Goal: Information Seeking & Learning: Learn about a topic

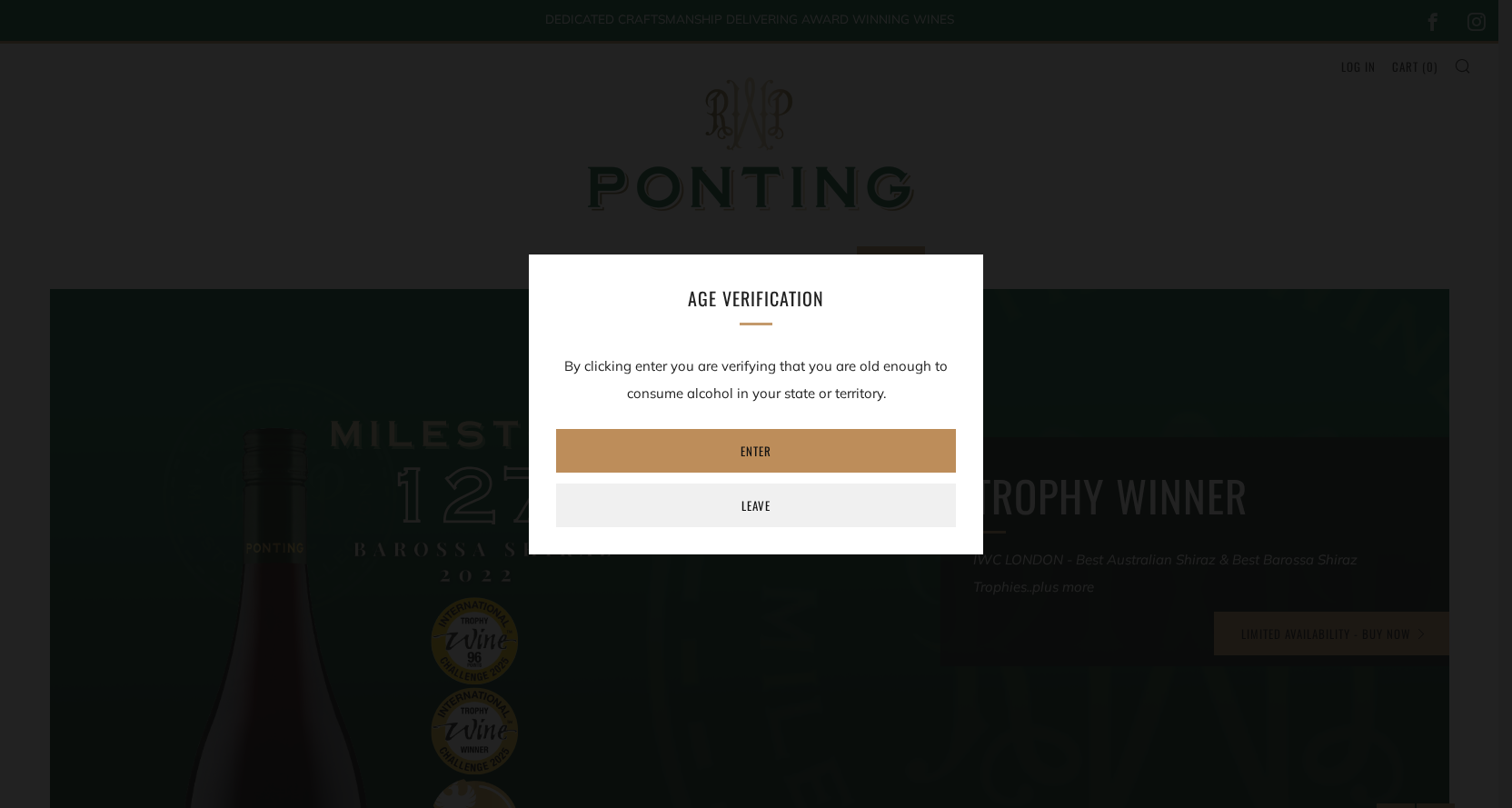
click at [750, 440] on link "Enter" at bounding box center [756, 450] width 399 height 44
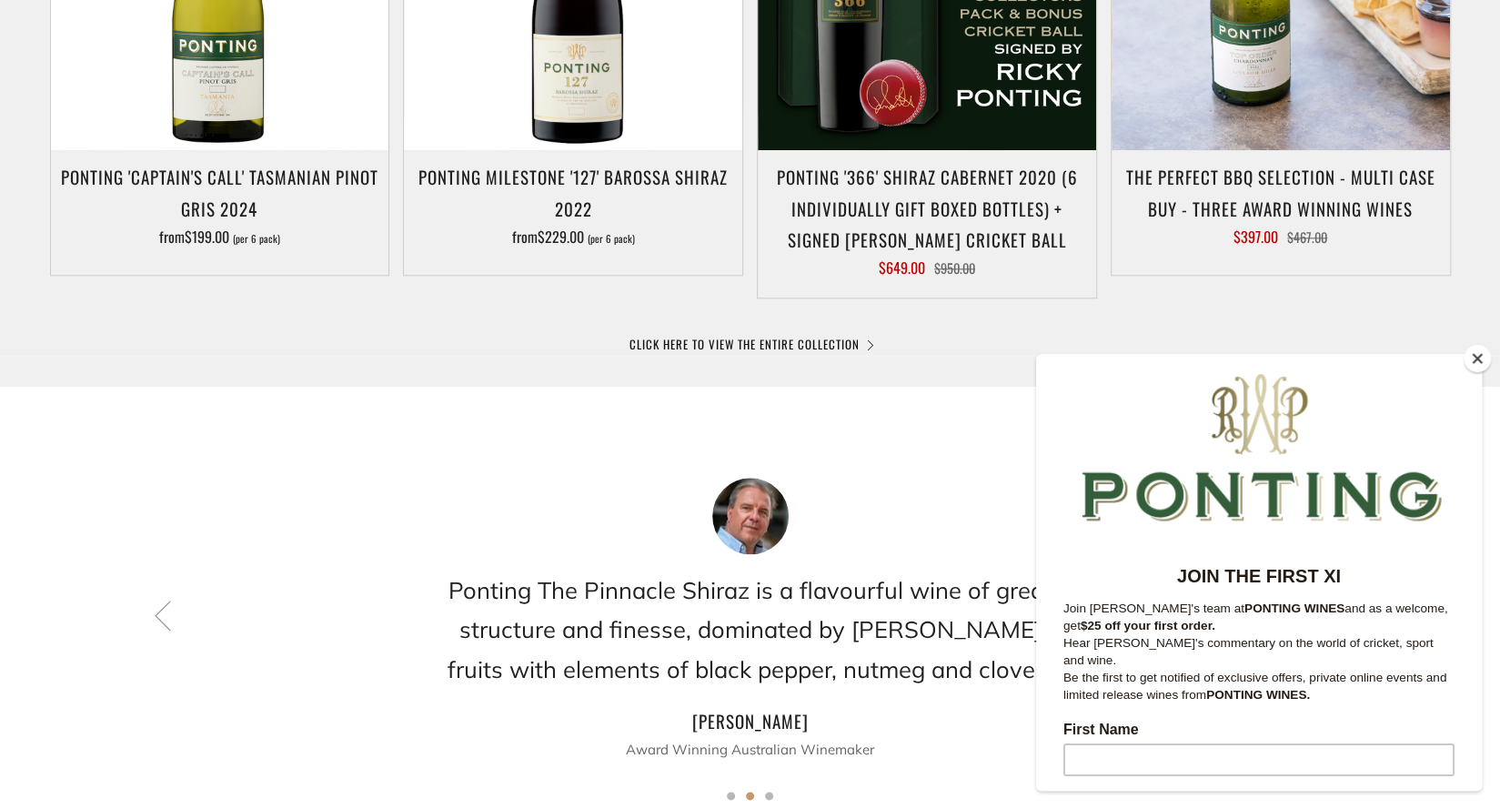
scroll to position [1317, 0]
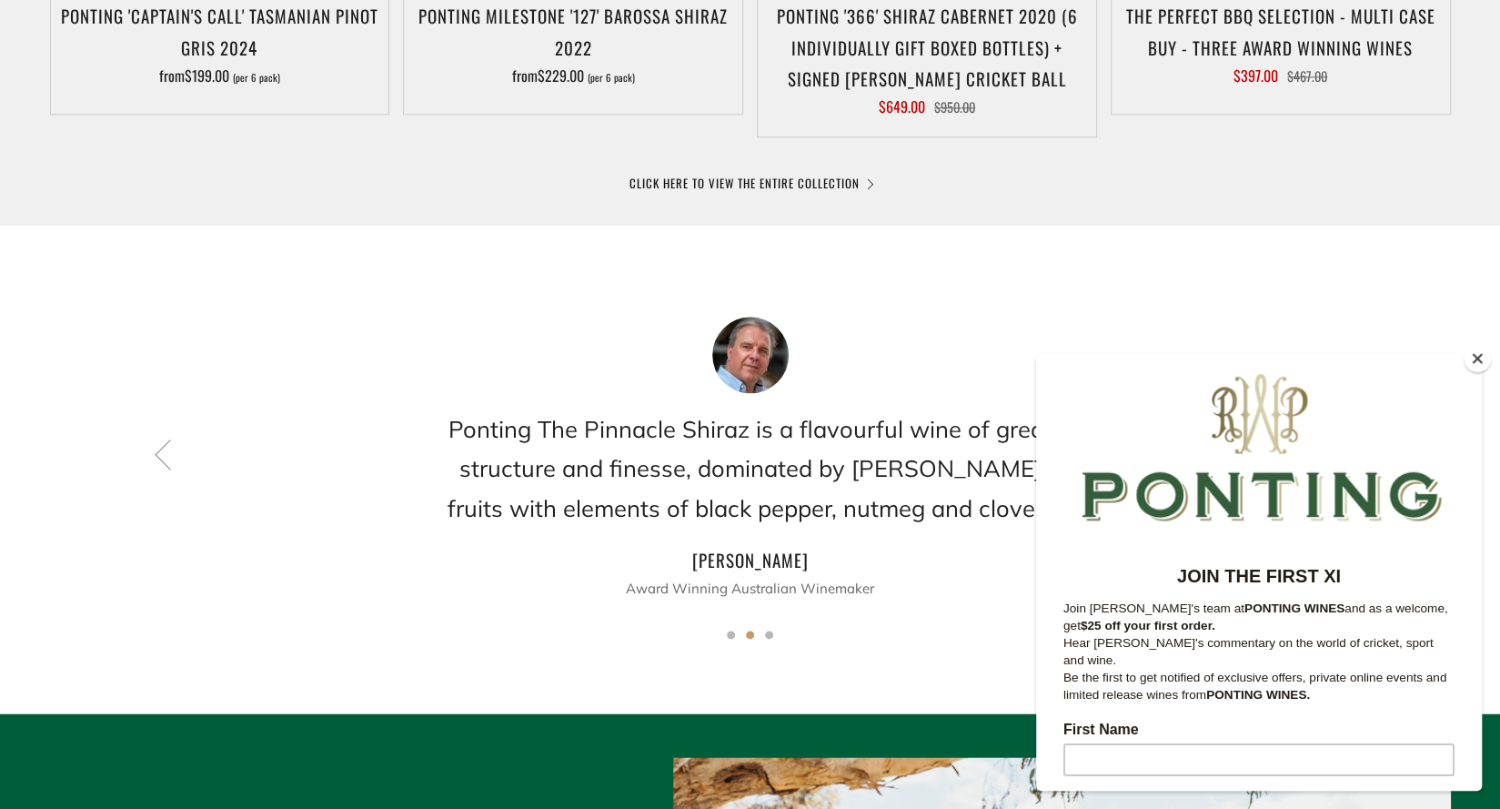
click at [1476, 357] on button "Close" at bounding box center [1477, 358] width 27 height 27
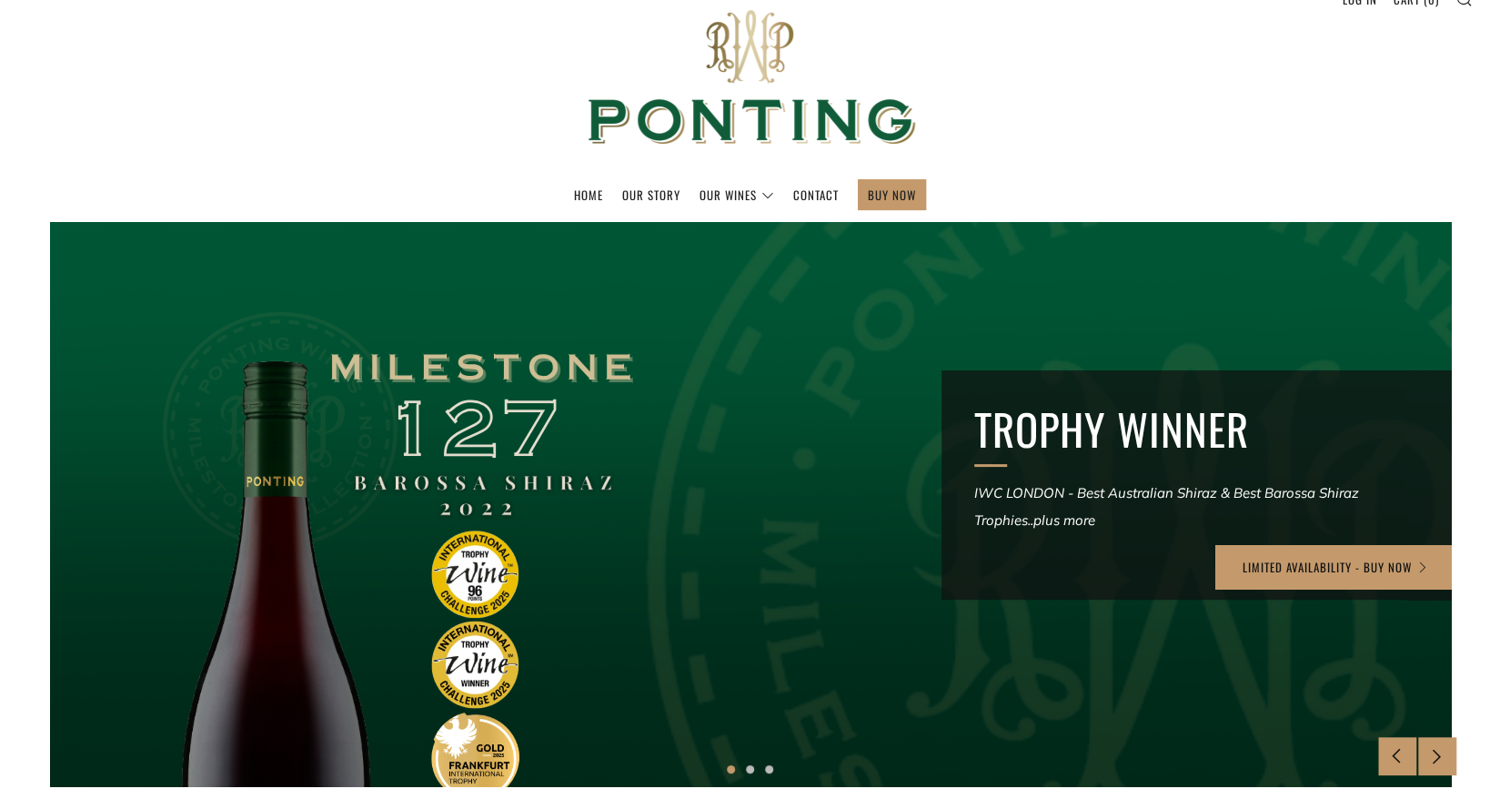
scroll to position [0, 0]
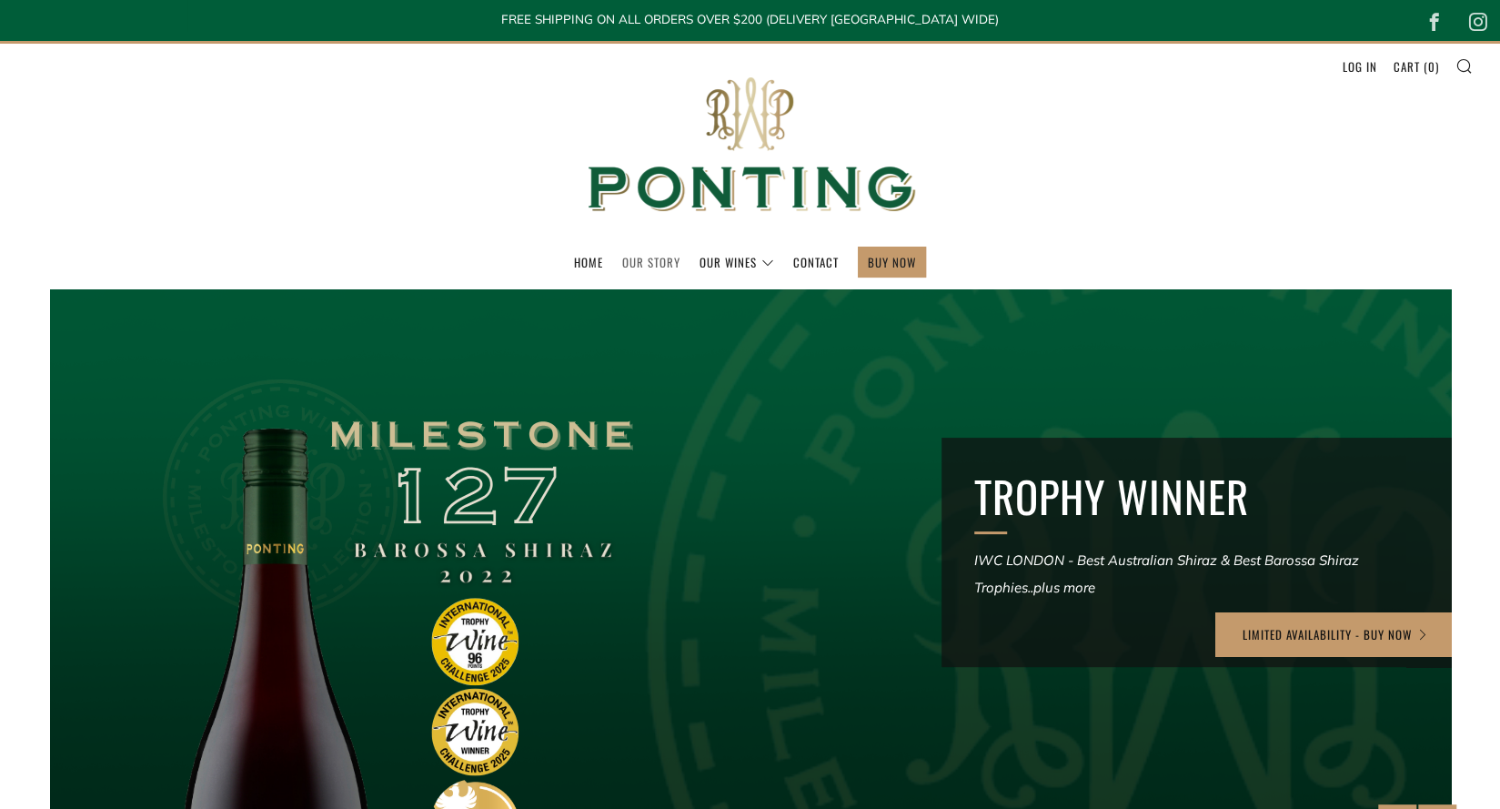
click at [651, 263] on link "Our Story" at bounding box center [651, 261] width 58 height 29
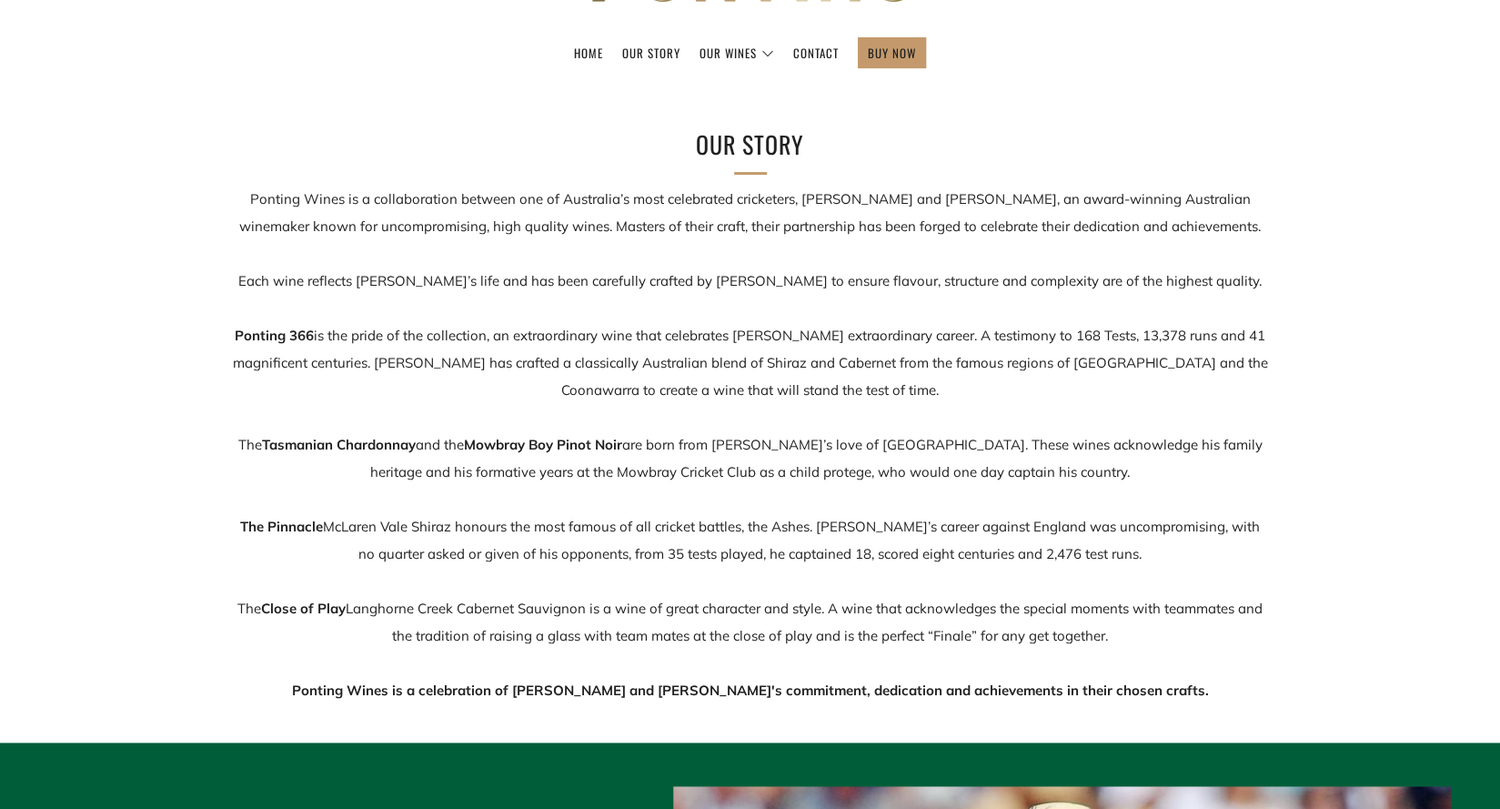
scroll to position [235, 0]
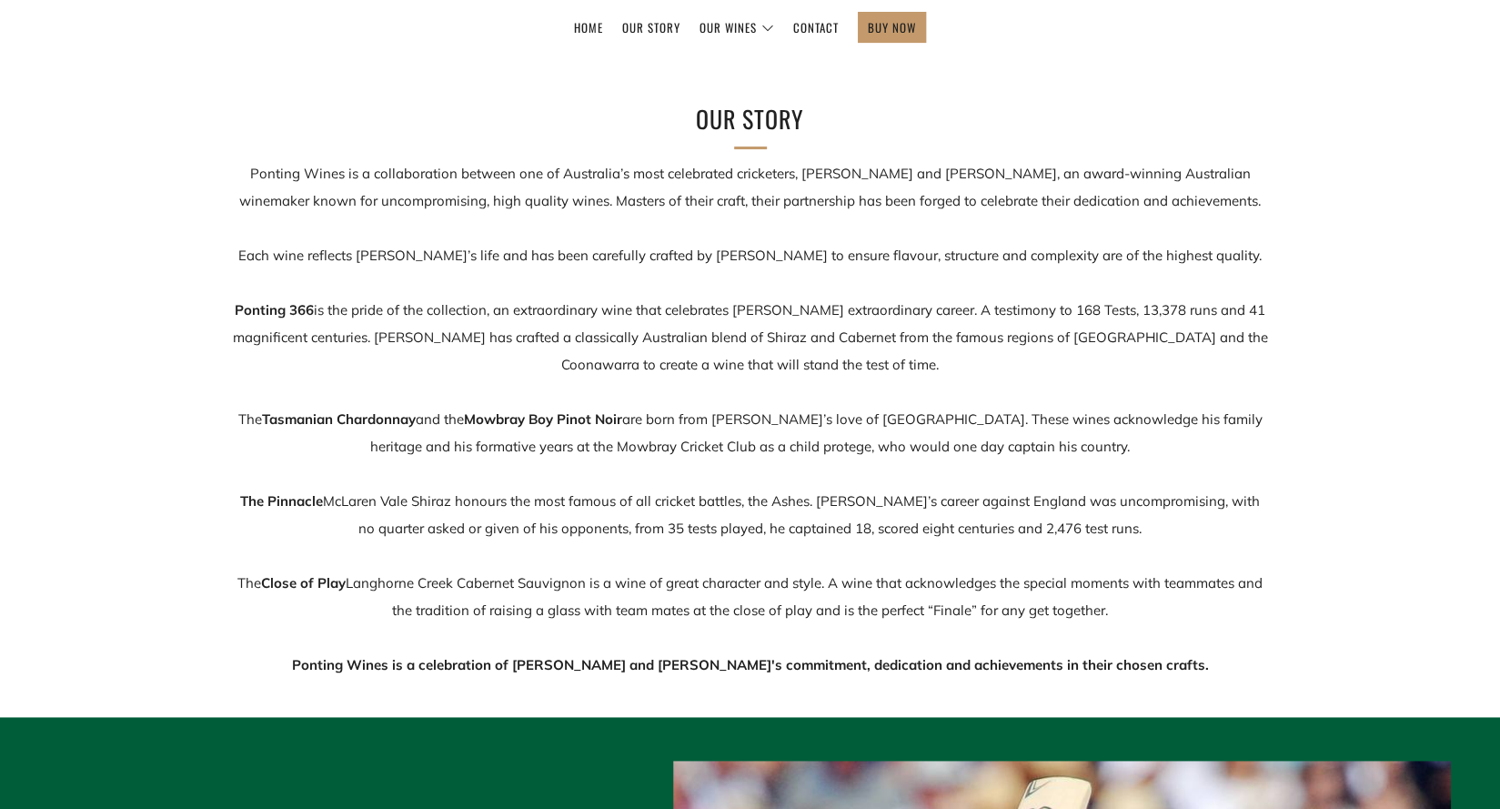
drag, startPoint x: 1505, startPoint y: 79, endPoint x: 1505, endPoint y: 122, distance: 42.8
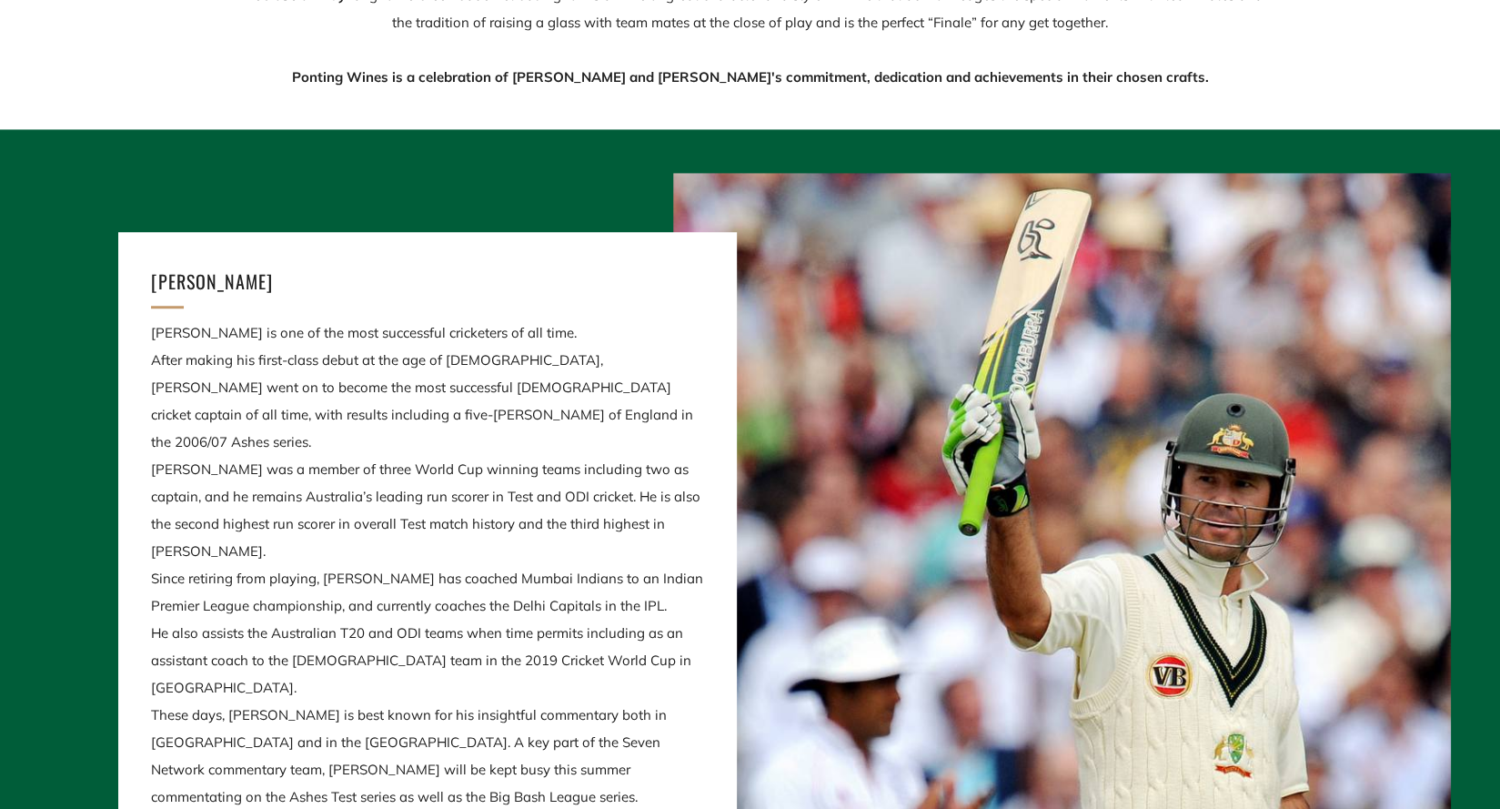
scroll to position [0, 0]
